Goal: Task Accomplishment & Management: Use online tool/utility

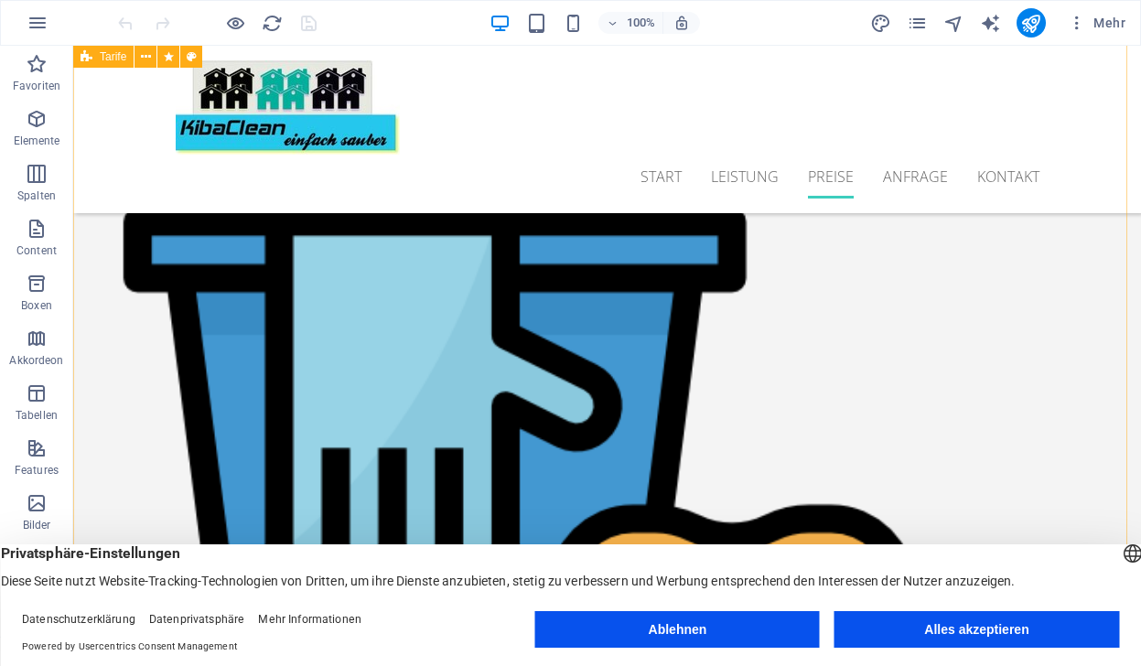
scroll to position [4603, 0]
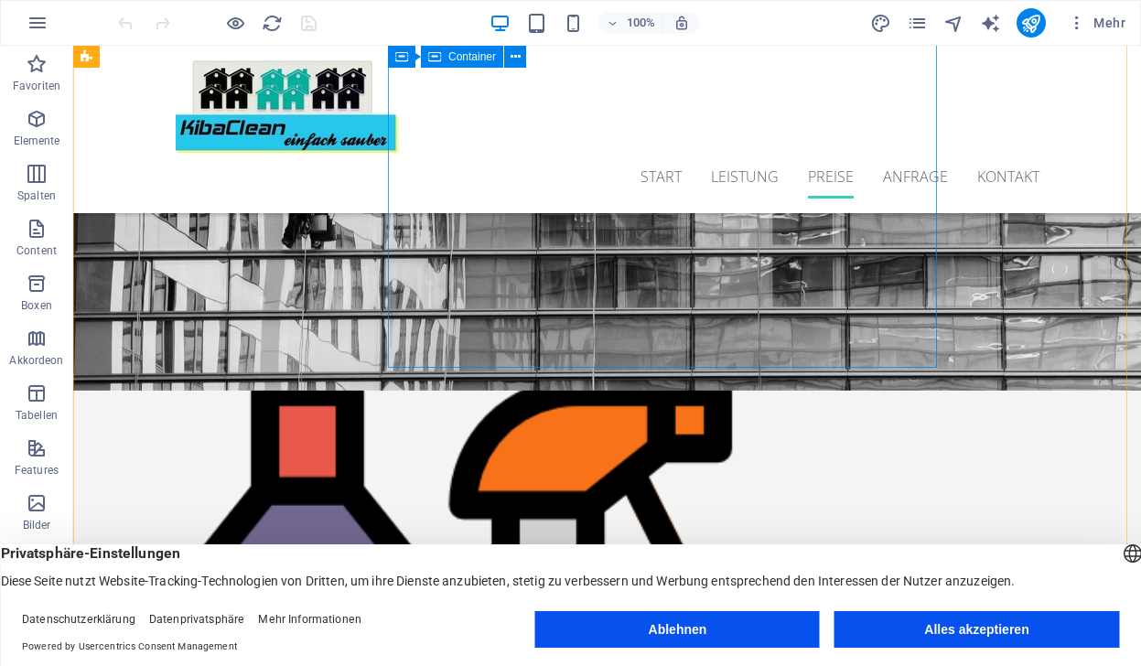
drag, startPoint x: 940, startPoint y: 336, endPoint x: 930, endPoint y: 348, distance: 15.6
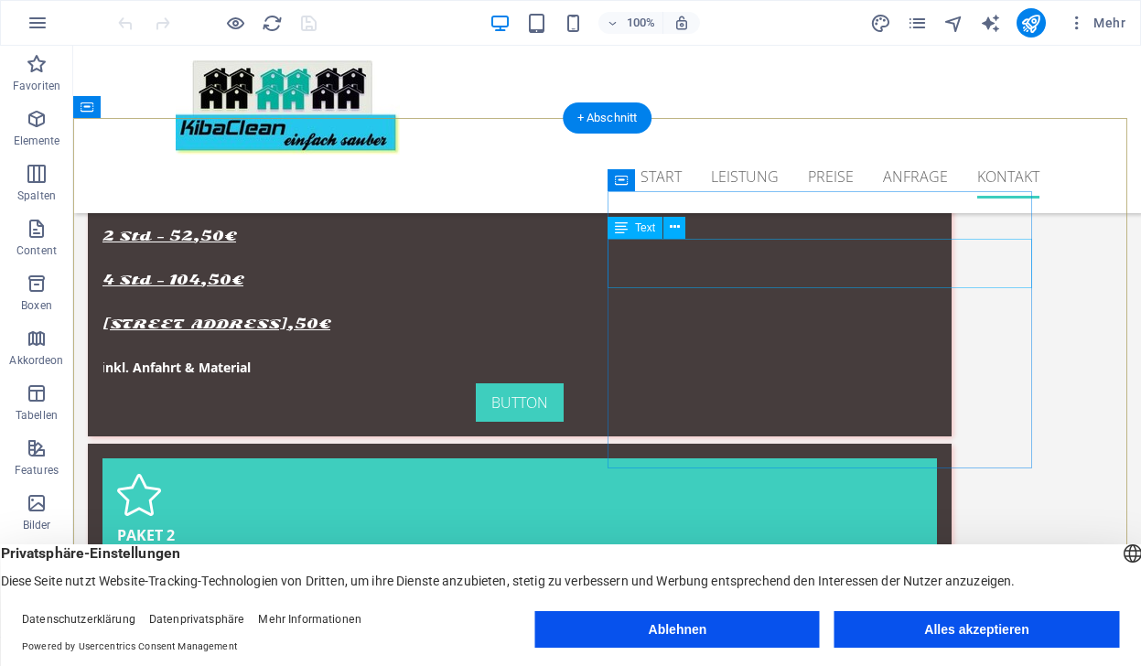
scroll to position [6525, 0]
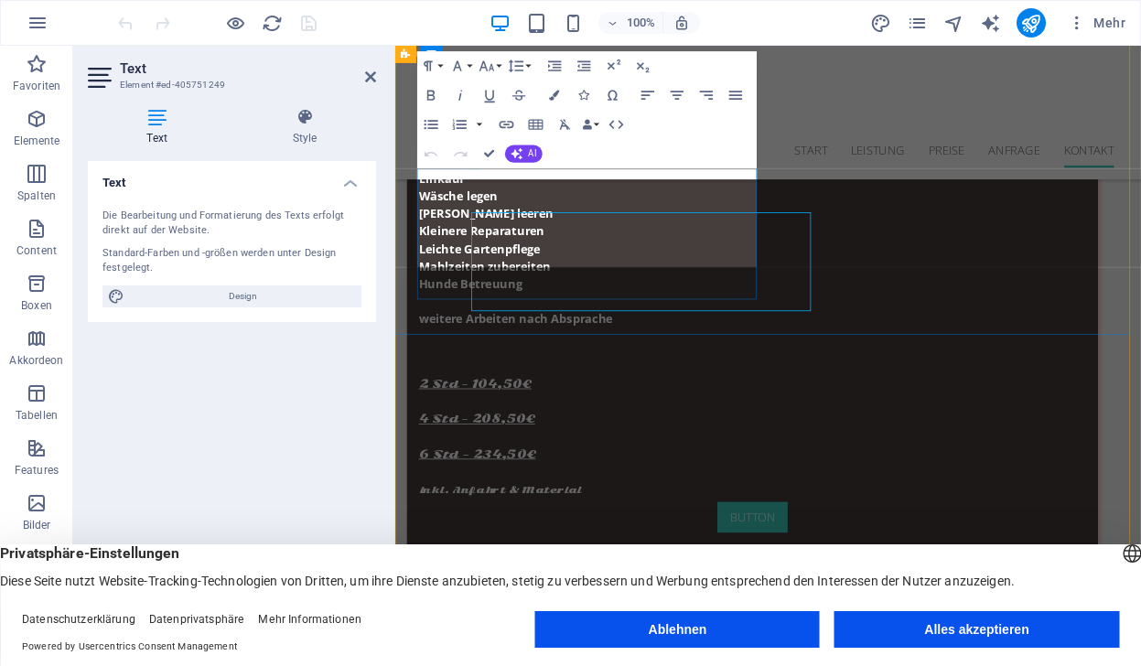
scroll to position [6471, 0]
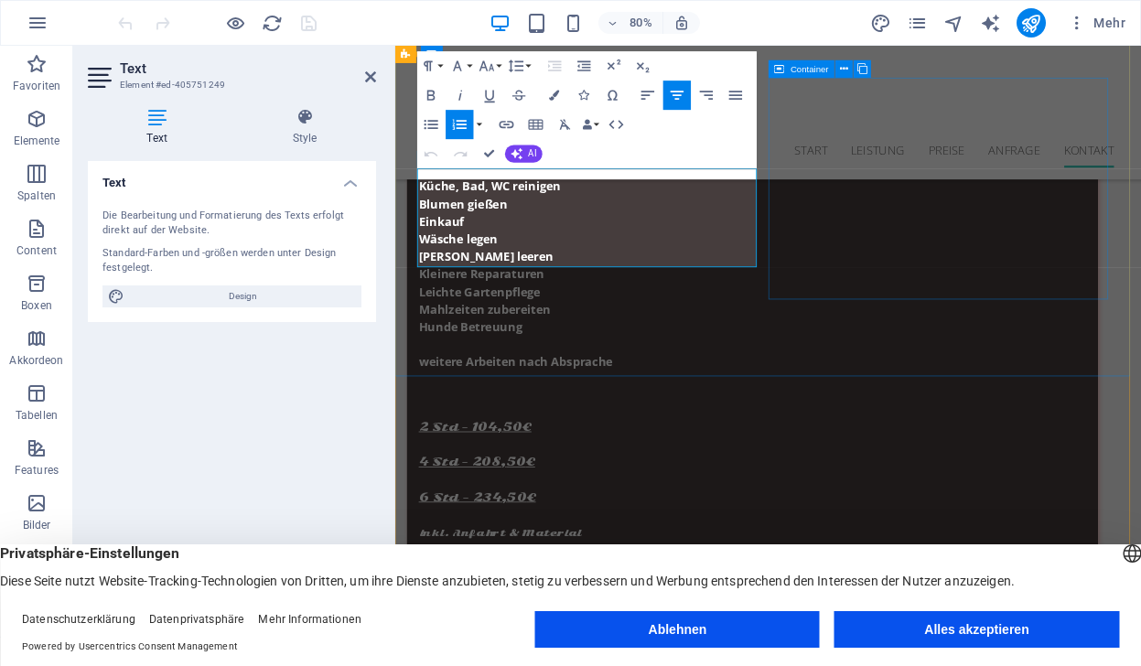
drag, startPoint x: 487, startPoint y: 218, endPoint x: 869, endPoint y: 340, distance: 400.6
click at [467, 62] on button "Font Family" at bounding box center [460, 66] width 27 height 29
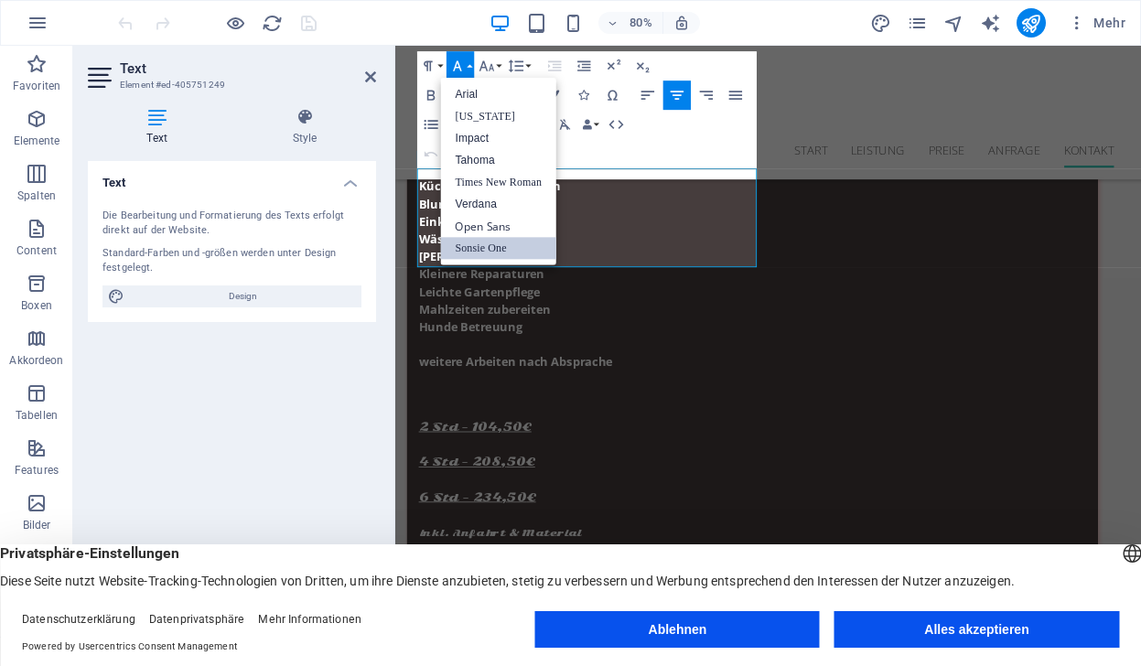
scroll to position [0, 0]
click at [473, 142] on link "Impact" at bounding box center [499, 139] width 116 height 22
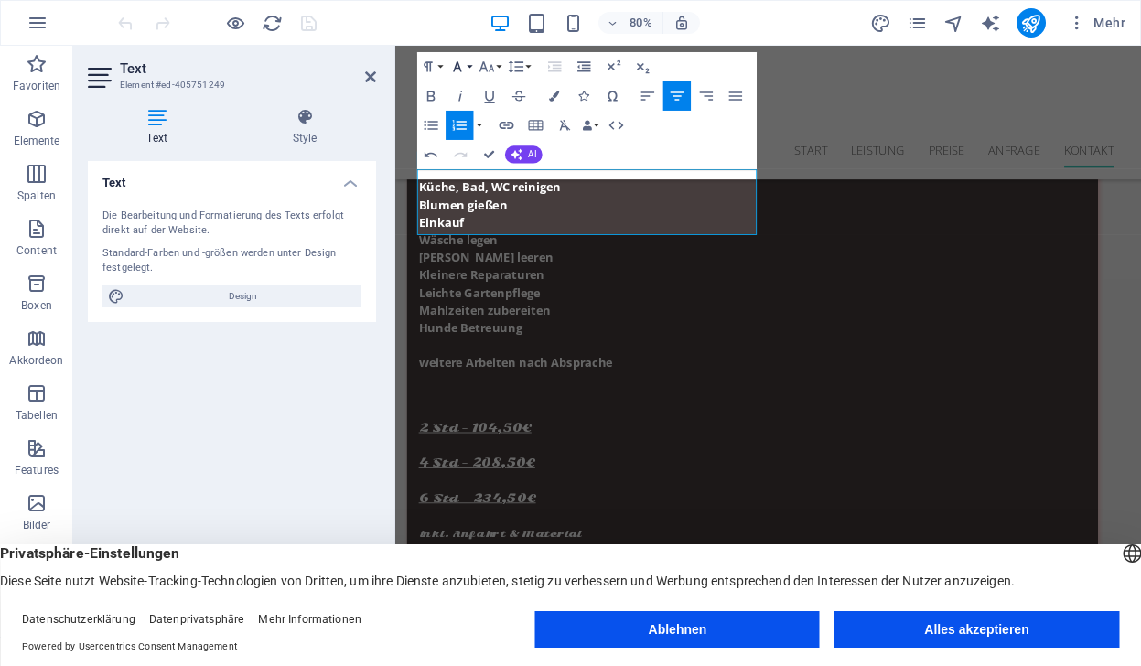
click at [462, 64] on icon "button" at bounding box center [456, 67] width 17 height 17
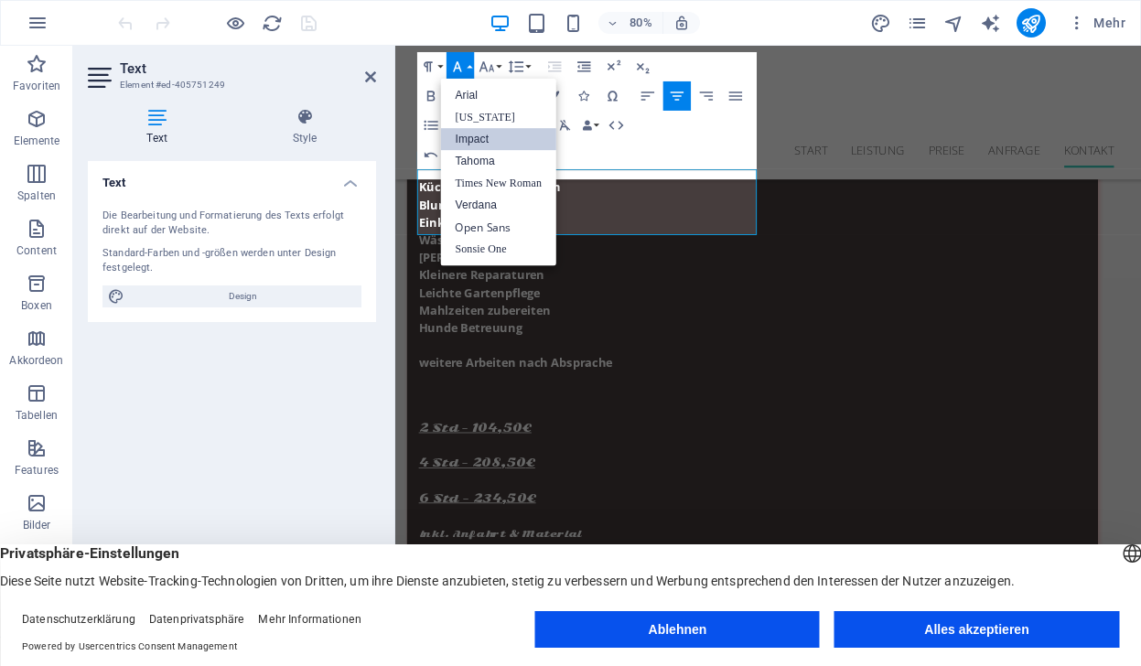
scroll to position [0, 0]
click at [491, 179] on link "Times New Roman" at bounding box center [499, 184] width 116 height 22
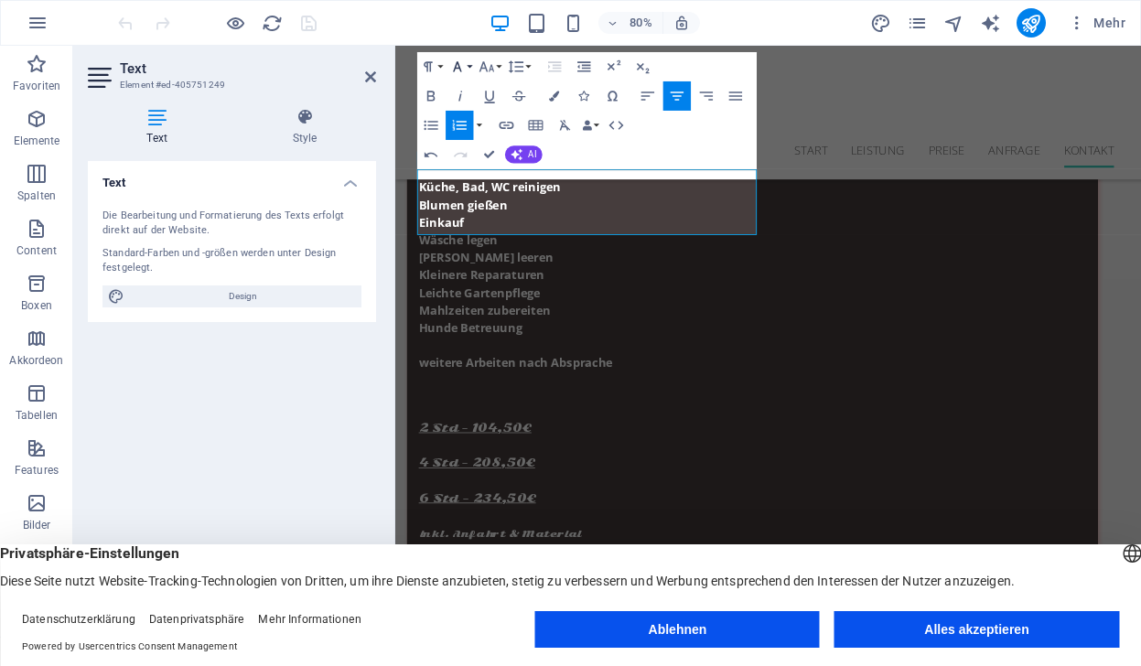
click at [465, 60] on icon "button" at bounding box center [456, 67] width 17 height 17
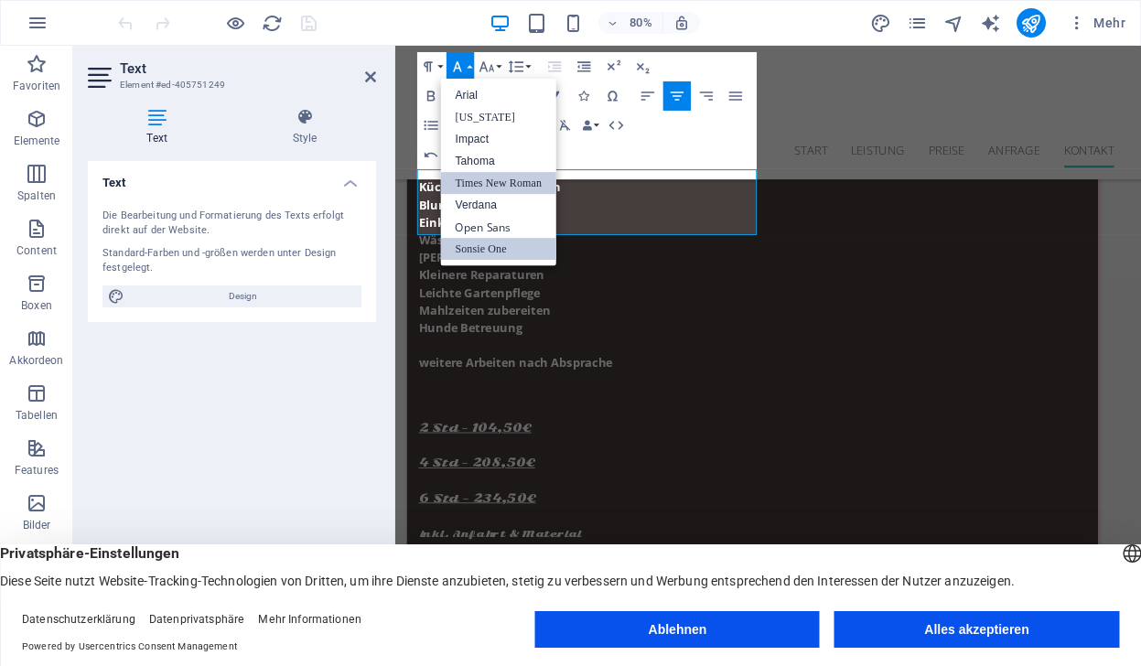
click at [504, 246] on link "Sonsie One" at bounding box center [499, 250] width 116 height 22
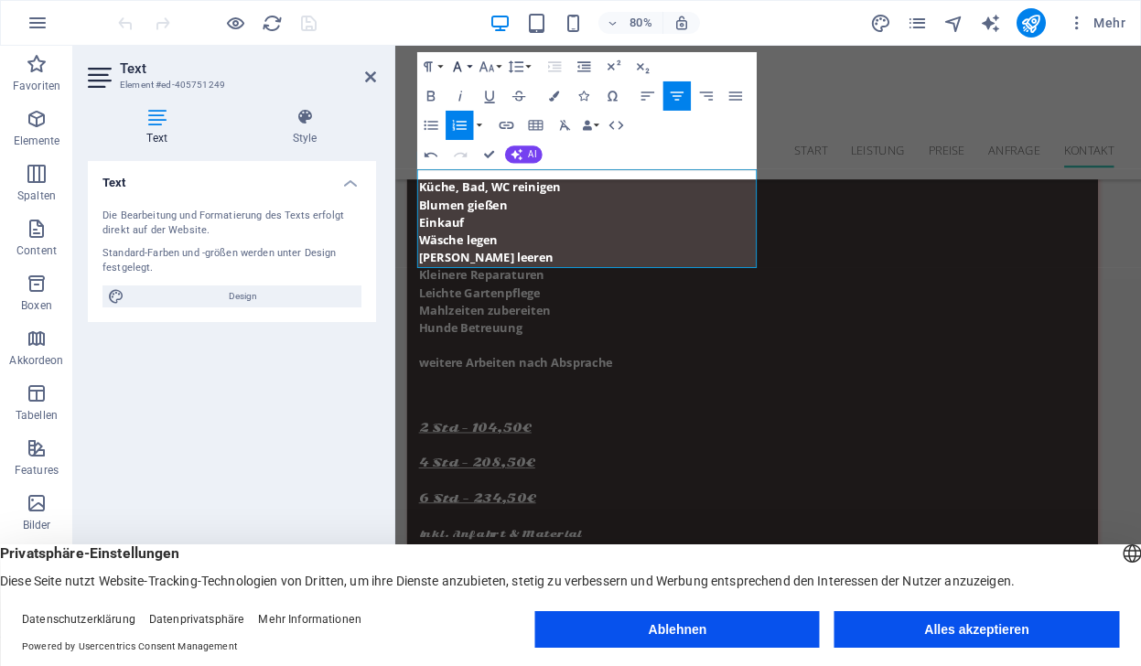
click at [463, 65] on icon "button" at bounding box center [456, 67] width 17 height 17
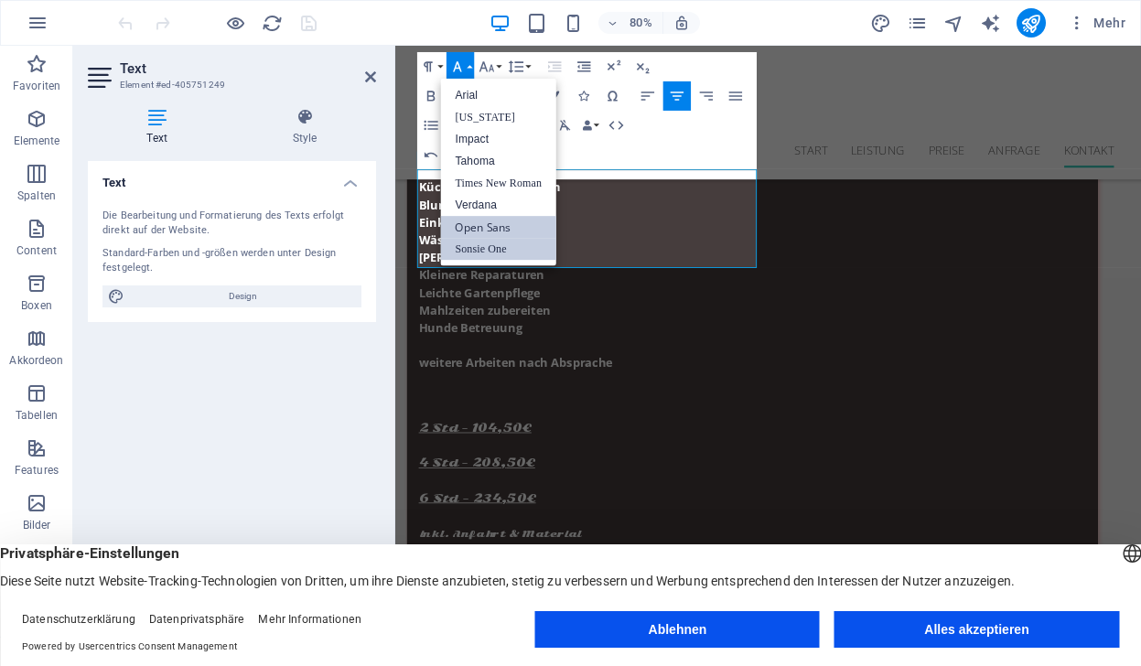
click at [489, 223] on link "Open Sans" at bounding box center [499, 228] width 116 height 22
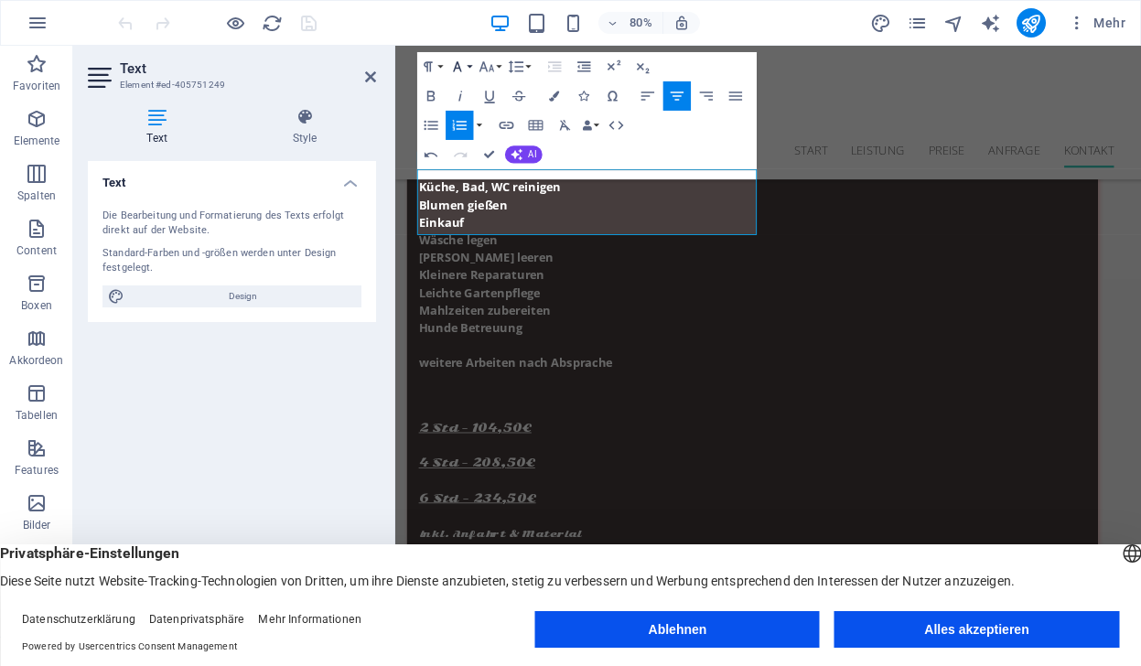
click at [465, 62] on icon "button" at bounding box center [456, 67] width 17 height 17
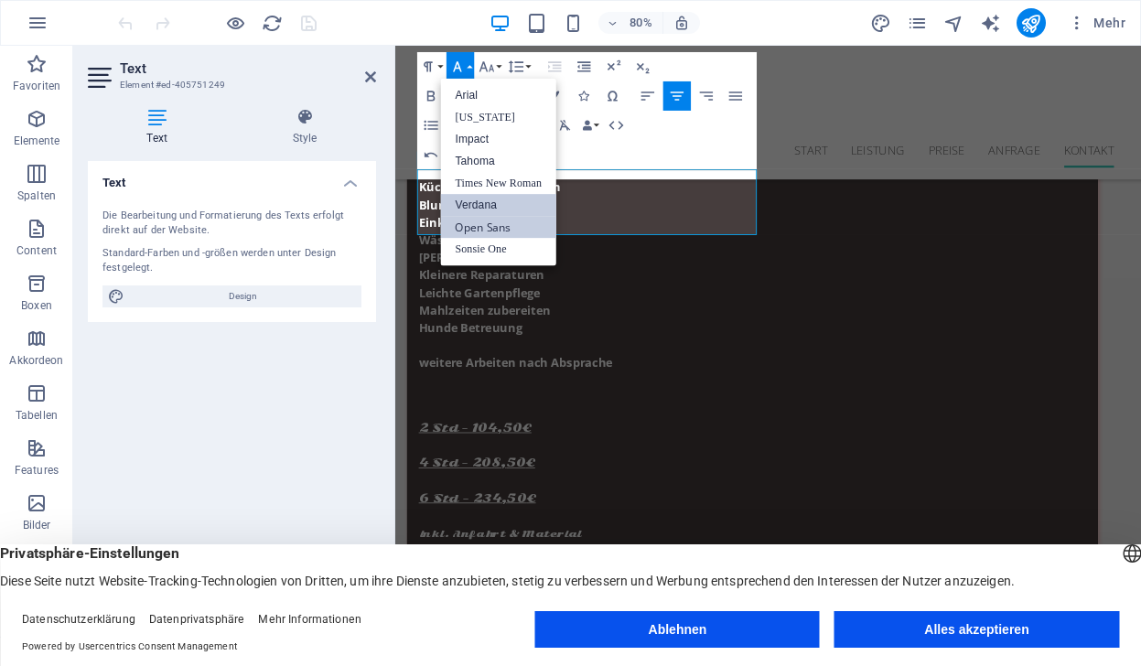
click at [489, 205] on link "Verdana" at bounding box center [499, 206] width 116 height 22
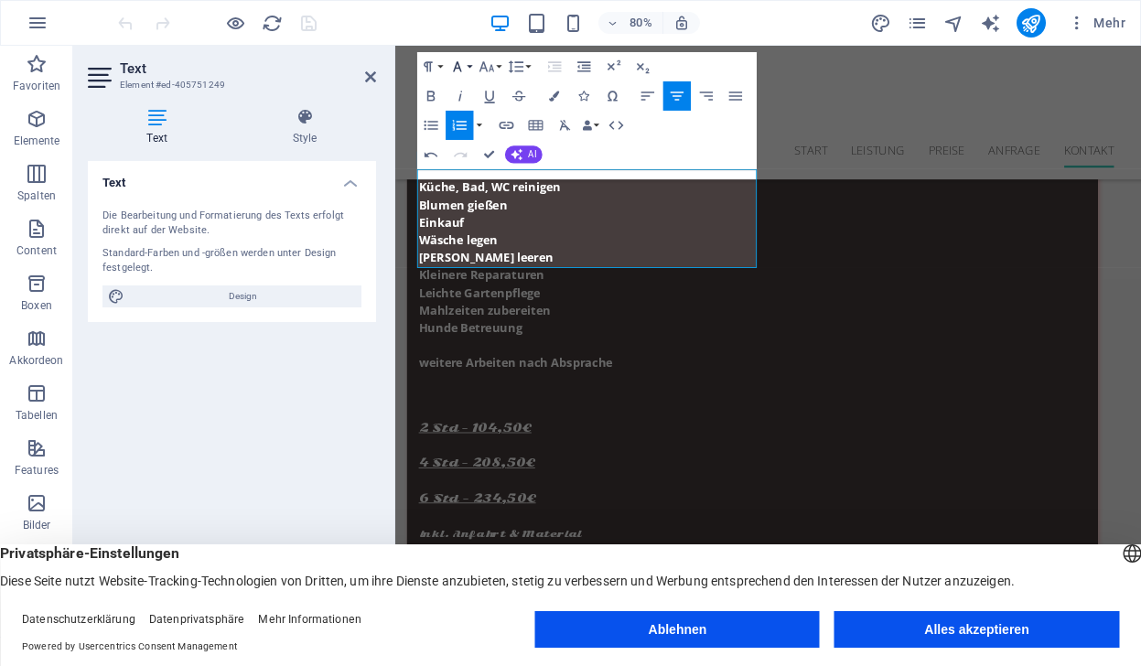
click at [461, 62] on icon "button" at bounding box center [456, 67] width 17 height 17
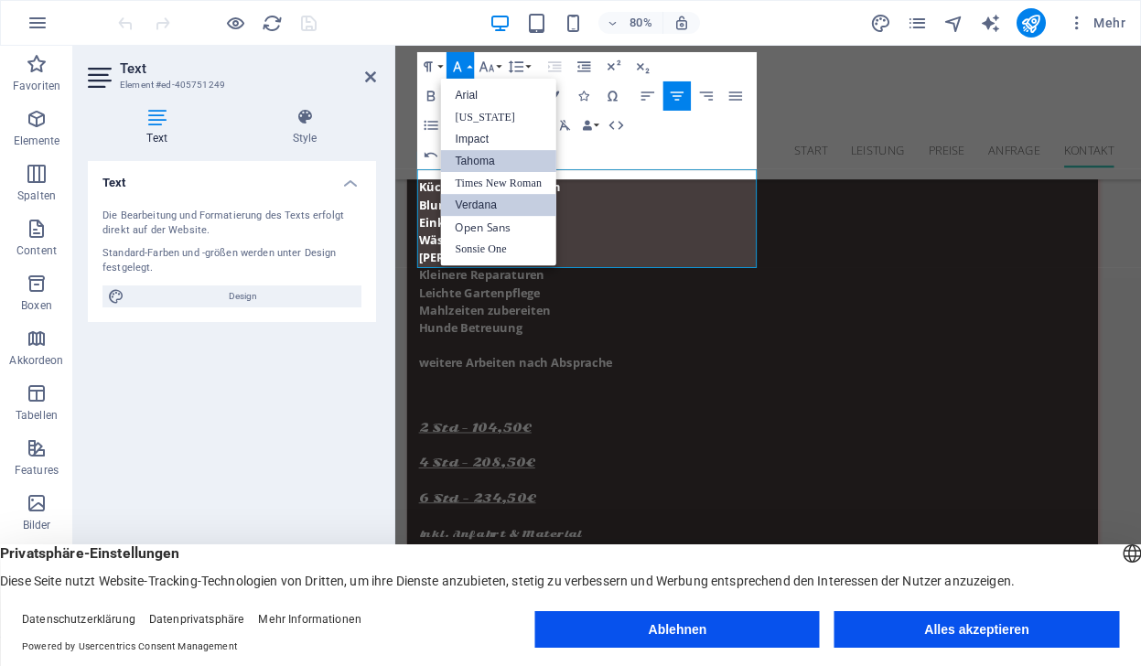
click at [481, 158] on link "Tahoma" at bounding box center [499, 162] width 116 height 22
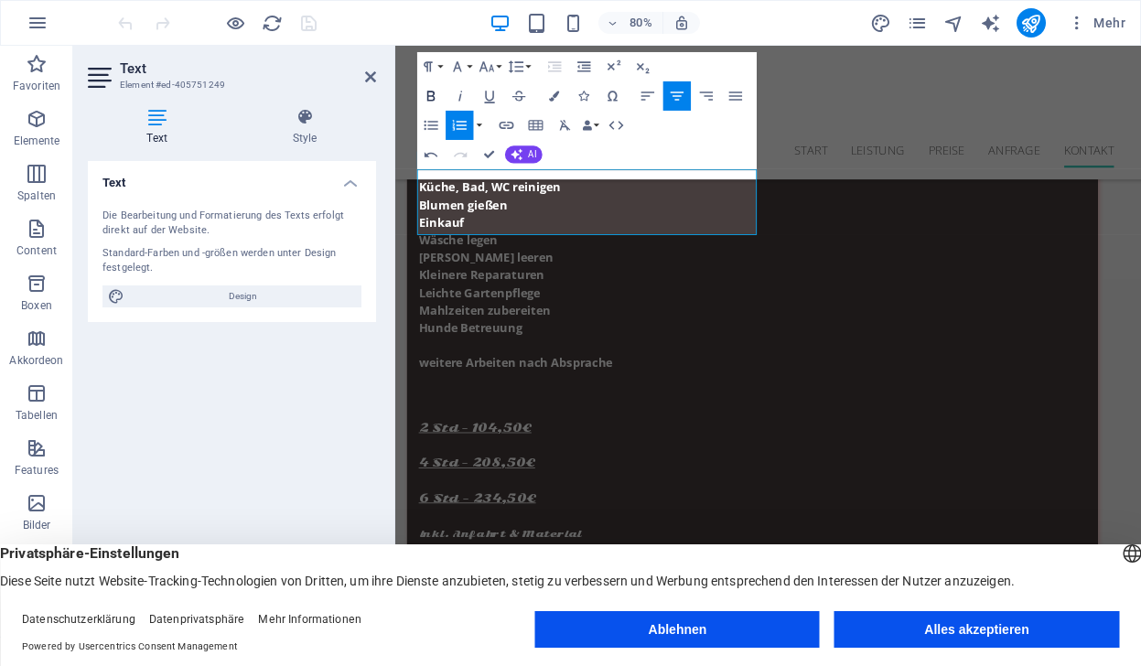
click at [433, 89] on icon "button" at bounding box center [431, 96] width 17 height 17
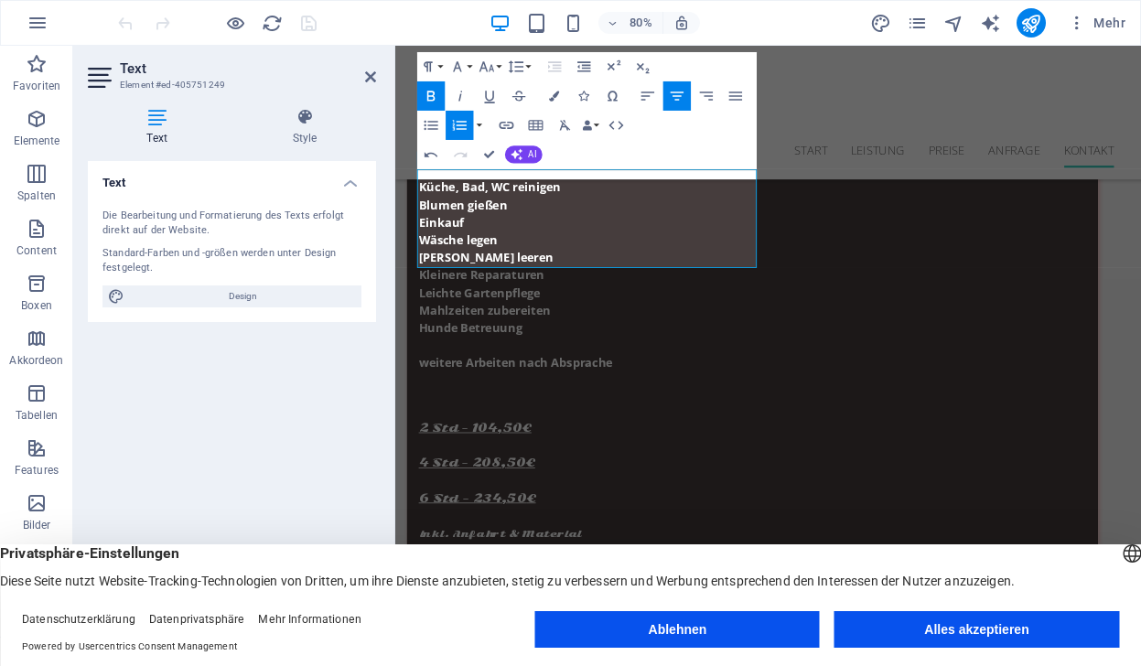
click at [433, 89] on icon "button" at bounding box center [431, 96] width 17 height 17
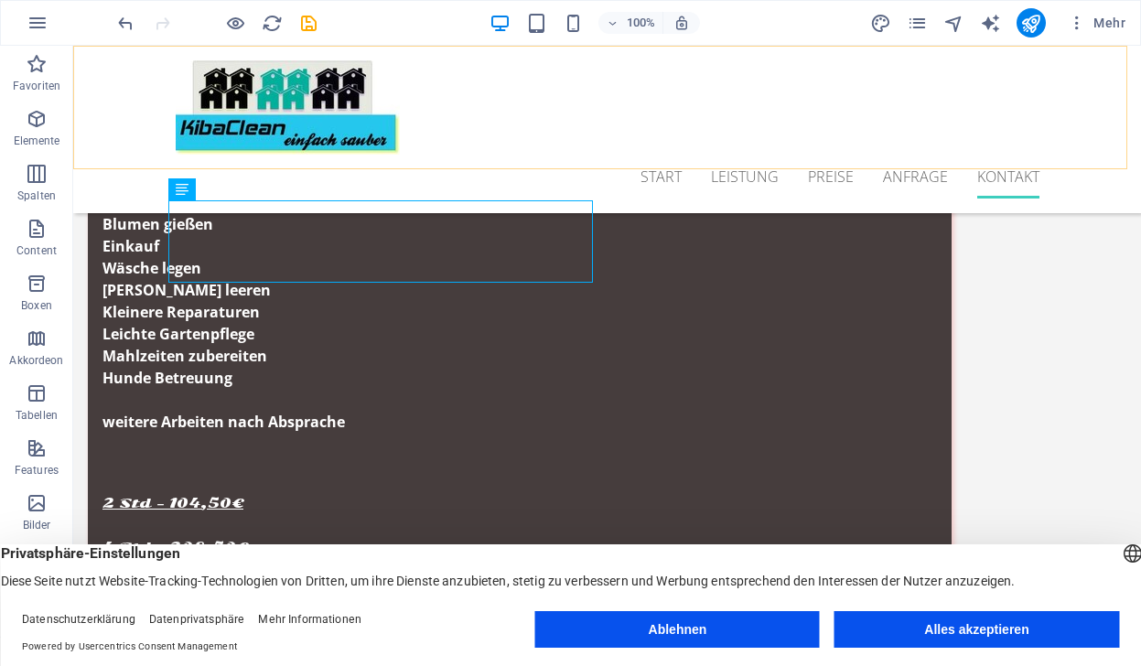
scroll to position [6525, 0]
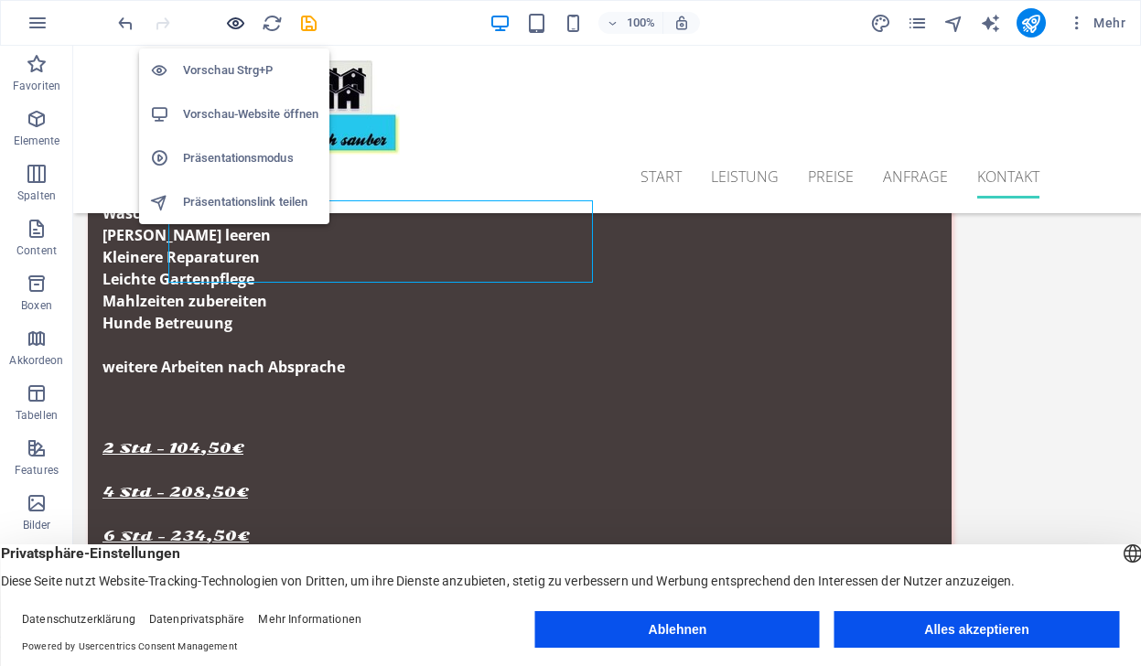
click at [238, 18] on icon "button" at bounding box center [235, 23] width 21 height 21
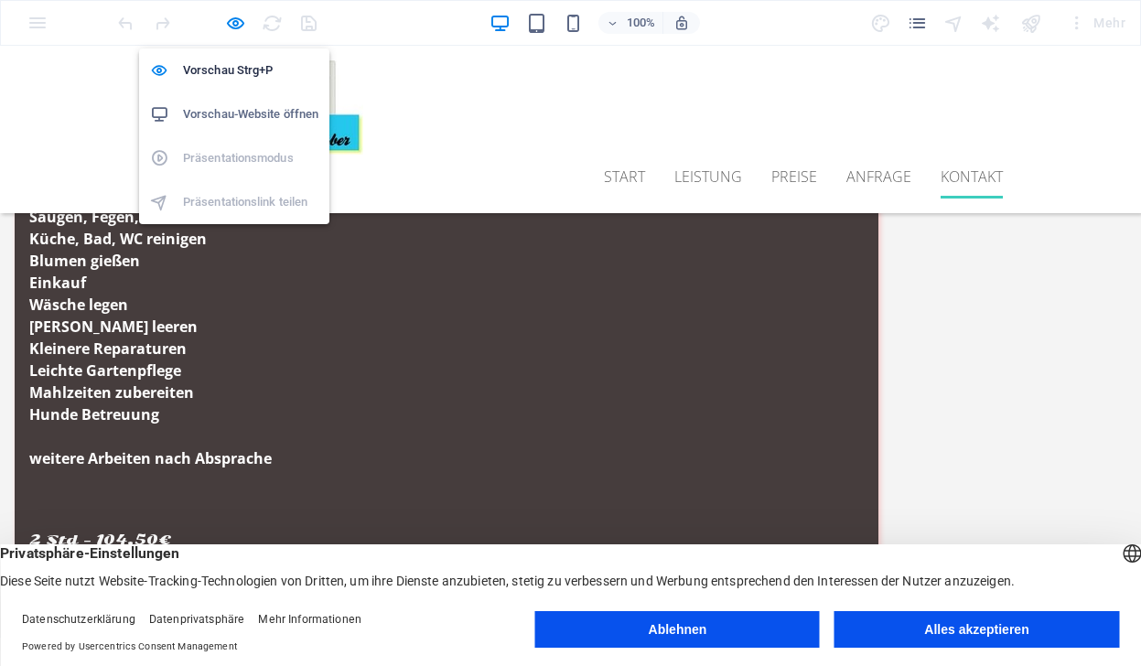
scroll to position [6554, 0]
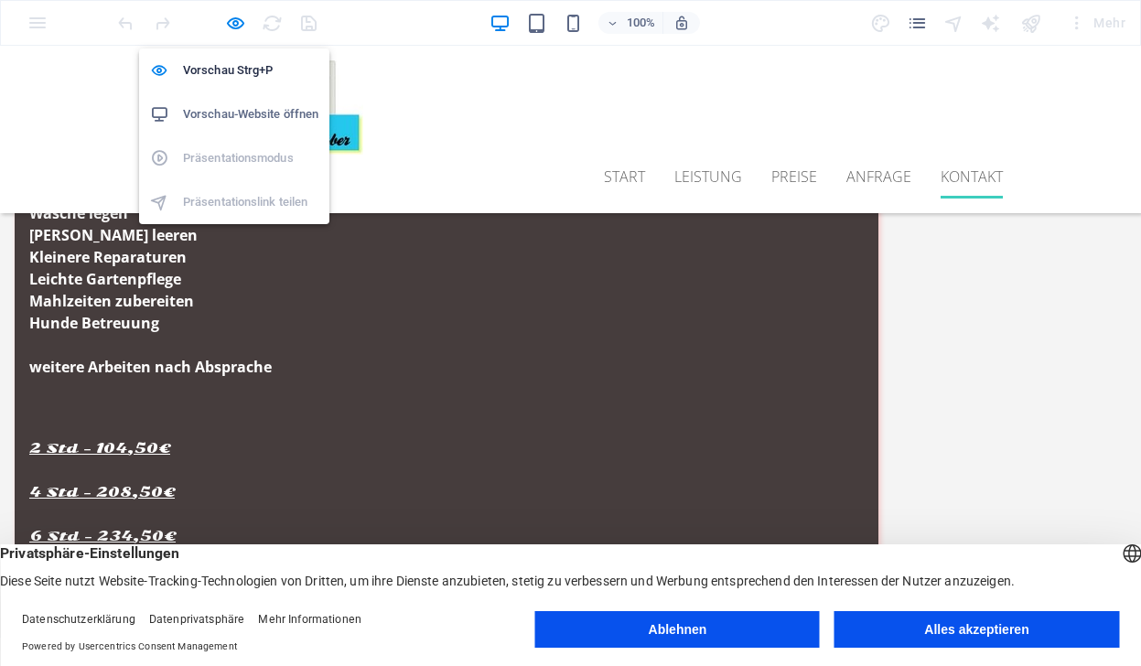
click at [236, 113] on h6 "Vorschau-Website öffnen" at bounding box center [250, 114] width 135 height 22
